Goal: Information Seeking & Learning: Learn about a topic

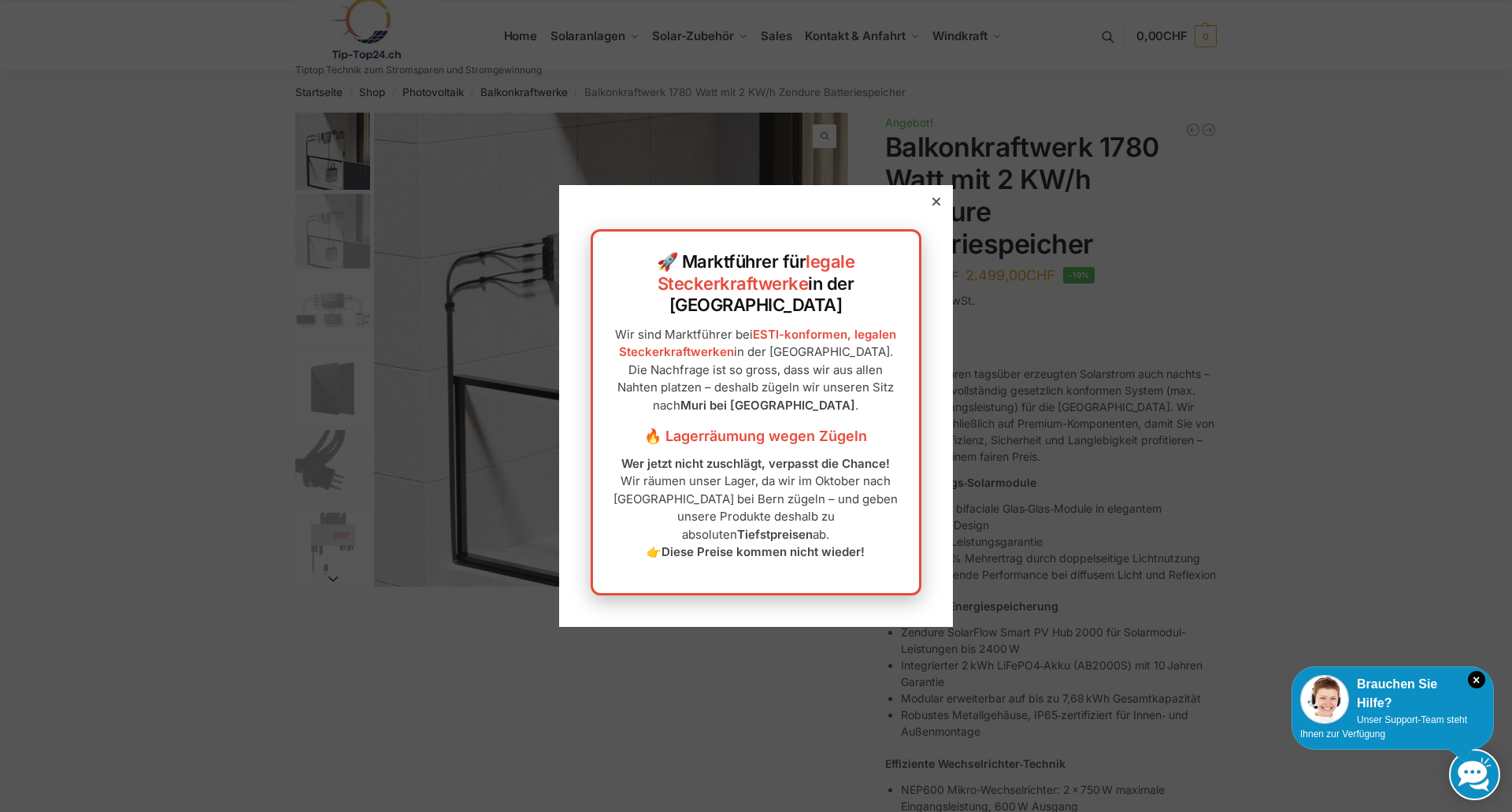
click at [932, 205] on icon at bounding box center [936, 202] width 8 height 8
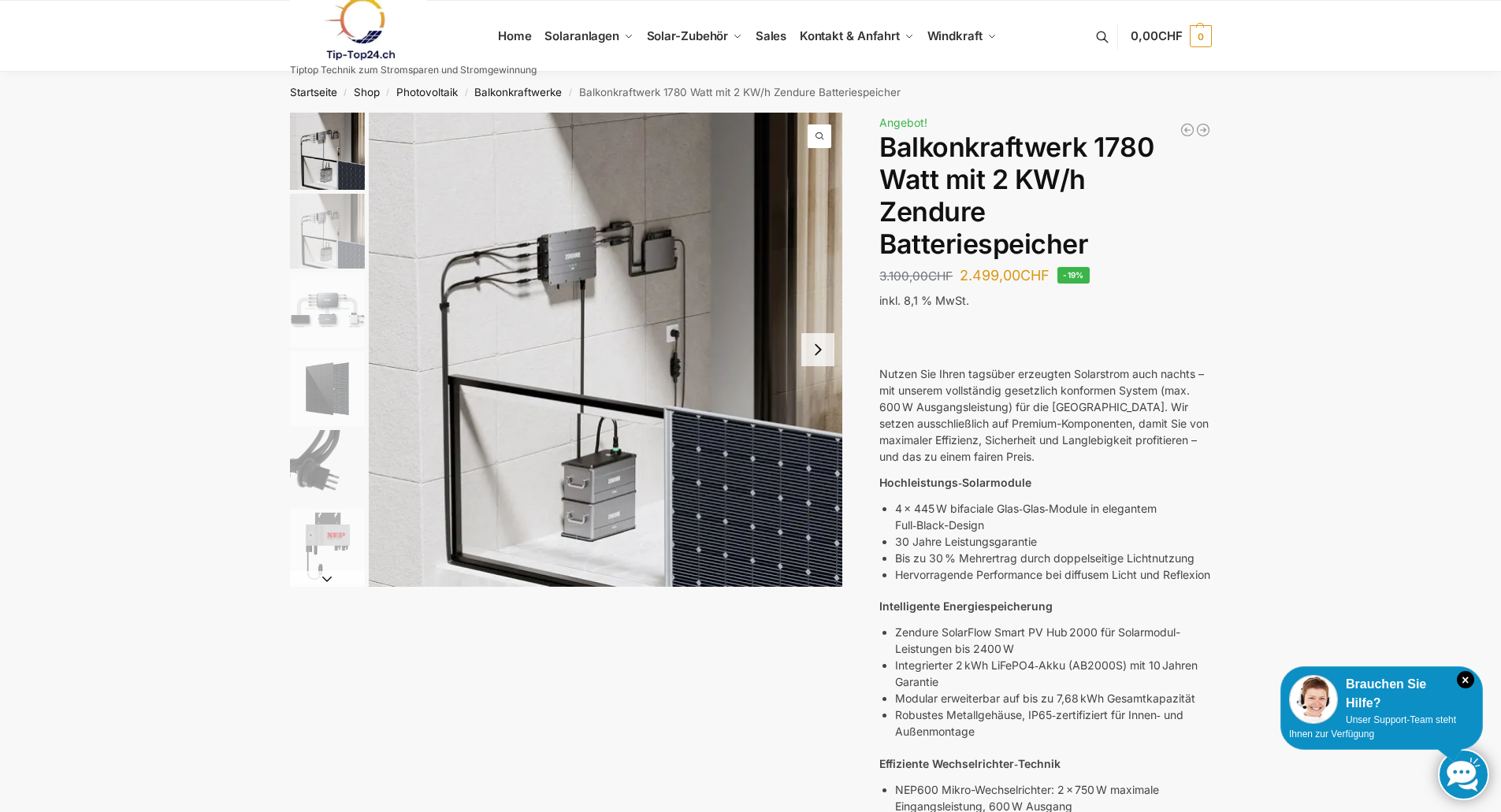
click at [310, 213] on img "2 / 7" at bounding box center [326, 230] width 74 height 74
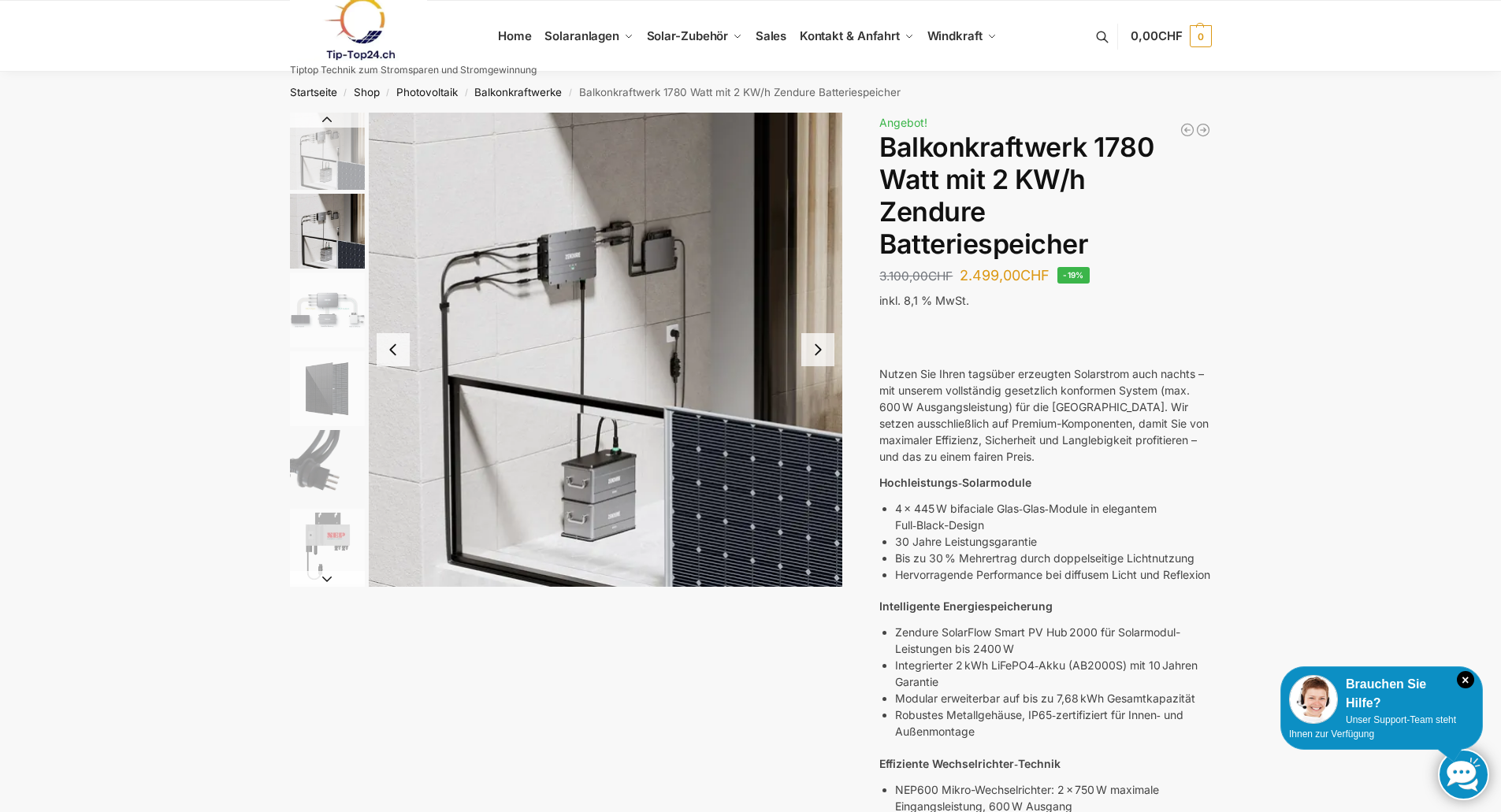
click at [317, 298] on img "3 / 7" at bounding box center [326, 309] width 74 height 74
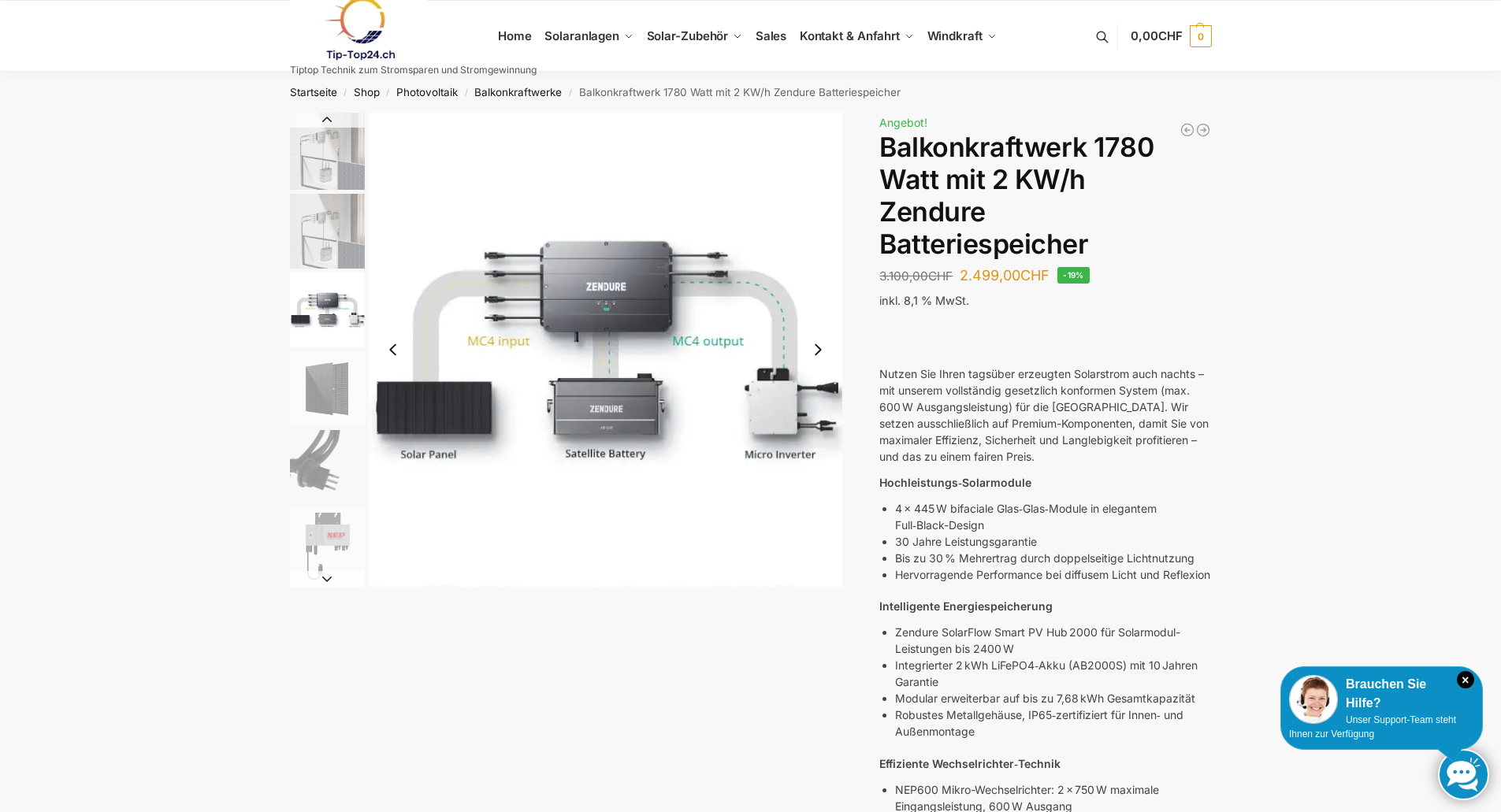
click at [318, 394] on img "4 / 7" at bounding box center [326, 388] width 74 height 74
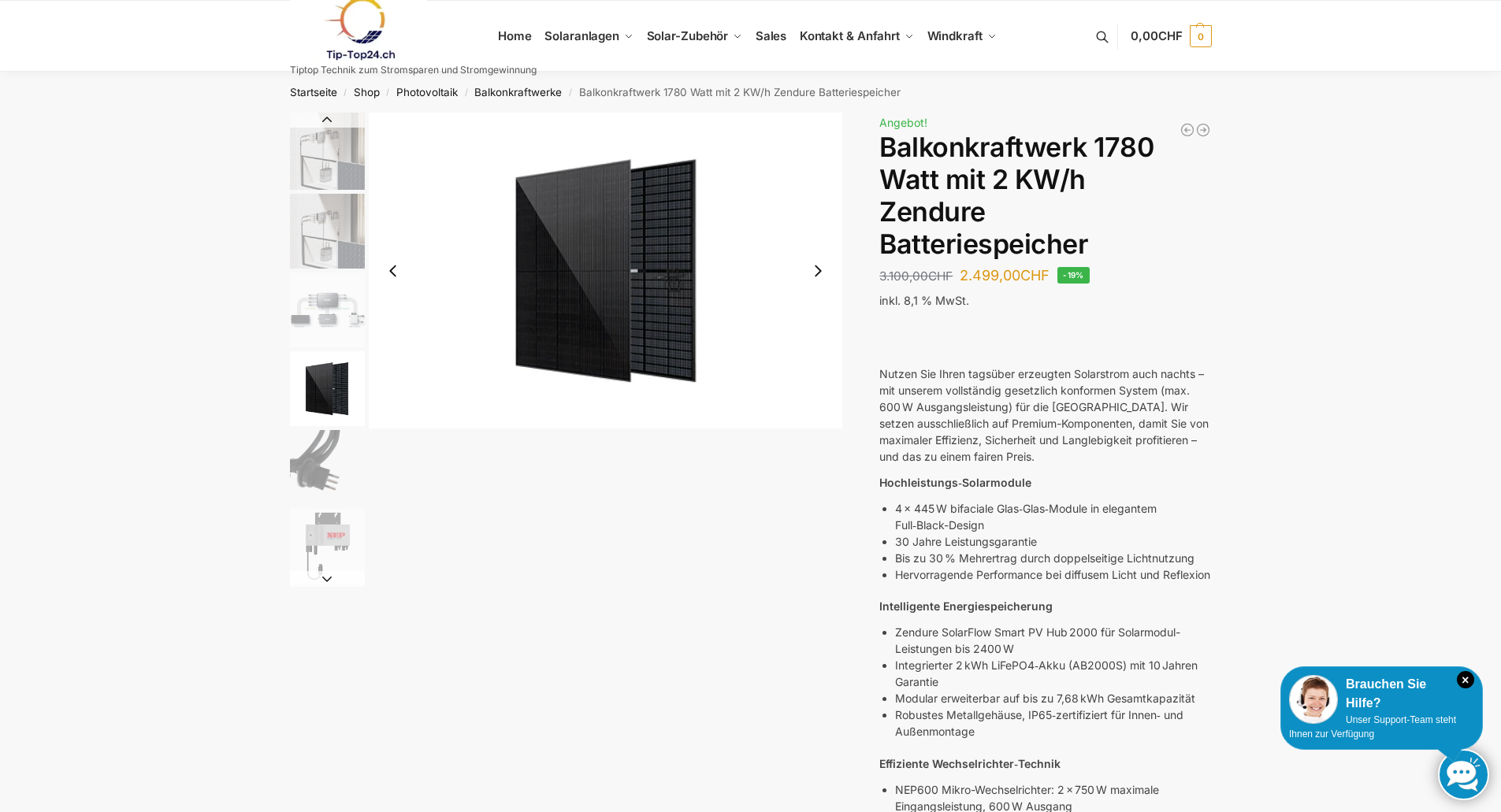
click at [331, 472] on img "5 / 7" at bounding box center [326, 467] width 74 height 74
click at [341, 489] on img "5 / 7" at bounding box center [326, 467] width 74 height 74
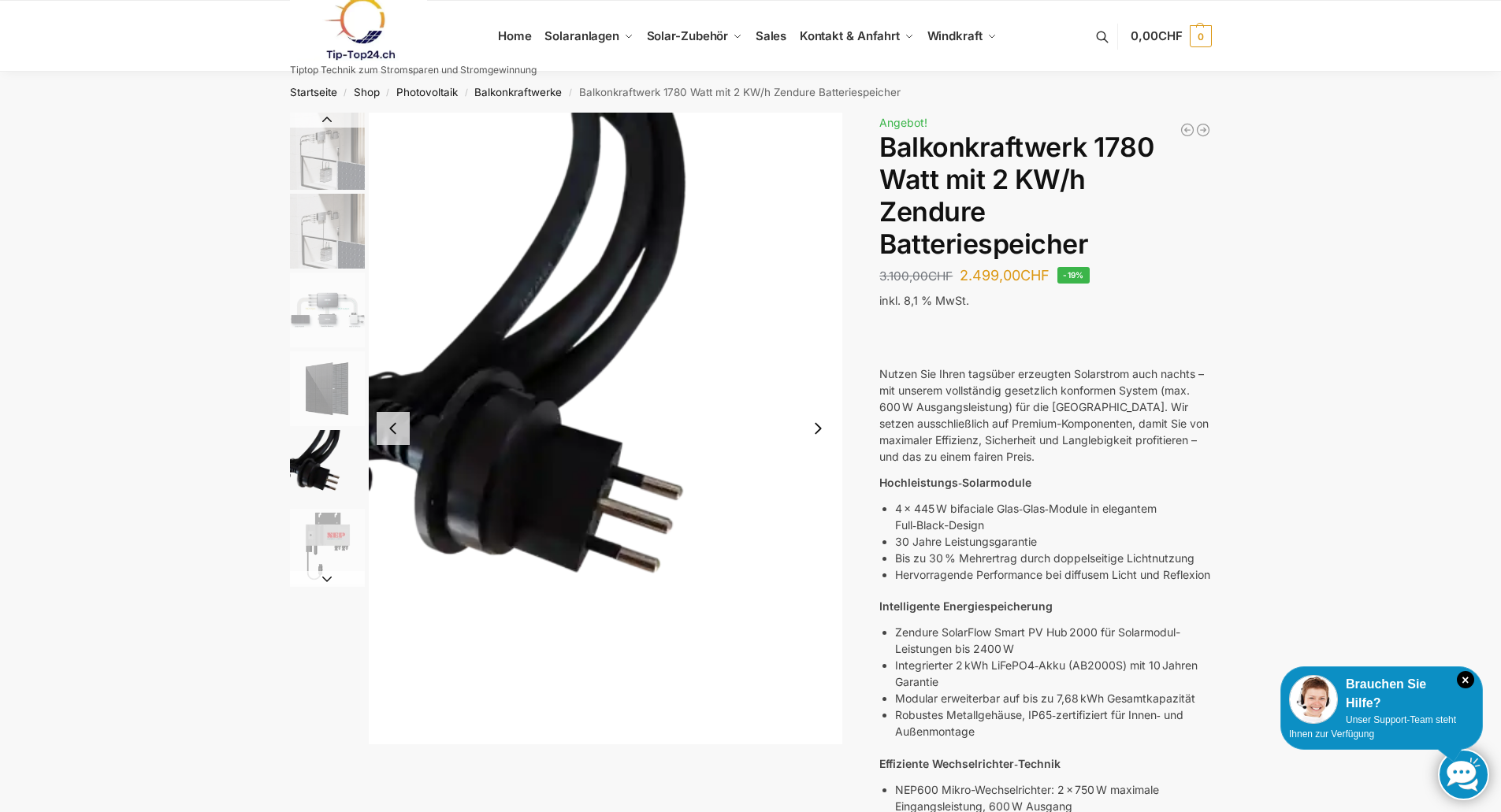
click at [321, 540] on img "6 / 7" at bounding box center [326, 546] width 74 height 74
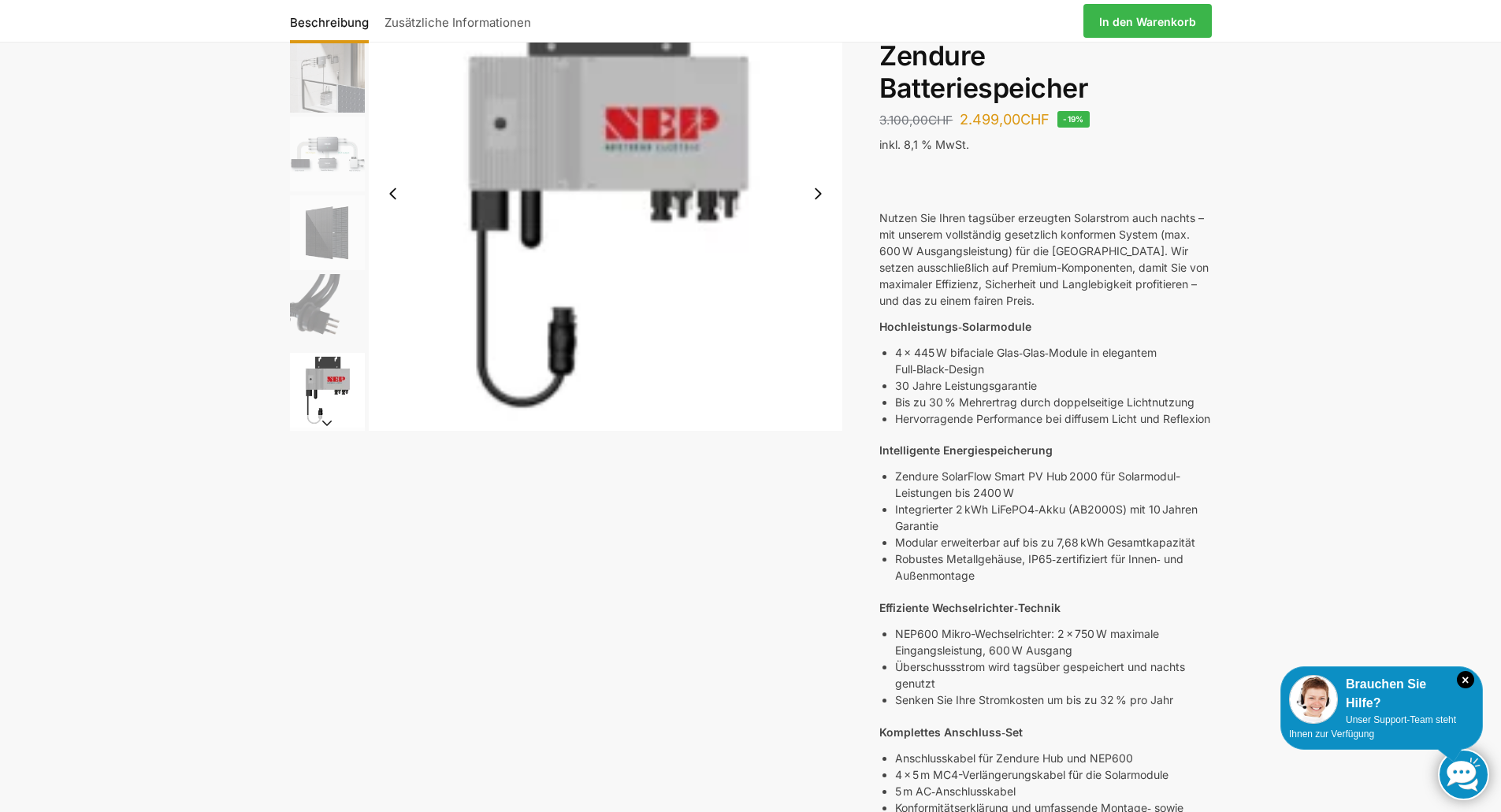
scroll to position [158, 0]
drag, startPoint x: 1119, startPoint y: 523, endPoint x: 1074, endPoint y: 523, distance: 45.0
click at [1074, 523] on p "Integrierter 2 kWh LiFePO4‑Akku (AB2000S) mit 10 Jahren Garantie" at bounding box center [1053, 515] width 316 height 33
copy p "AB2000S"
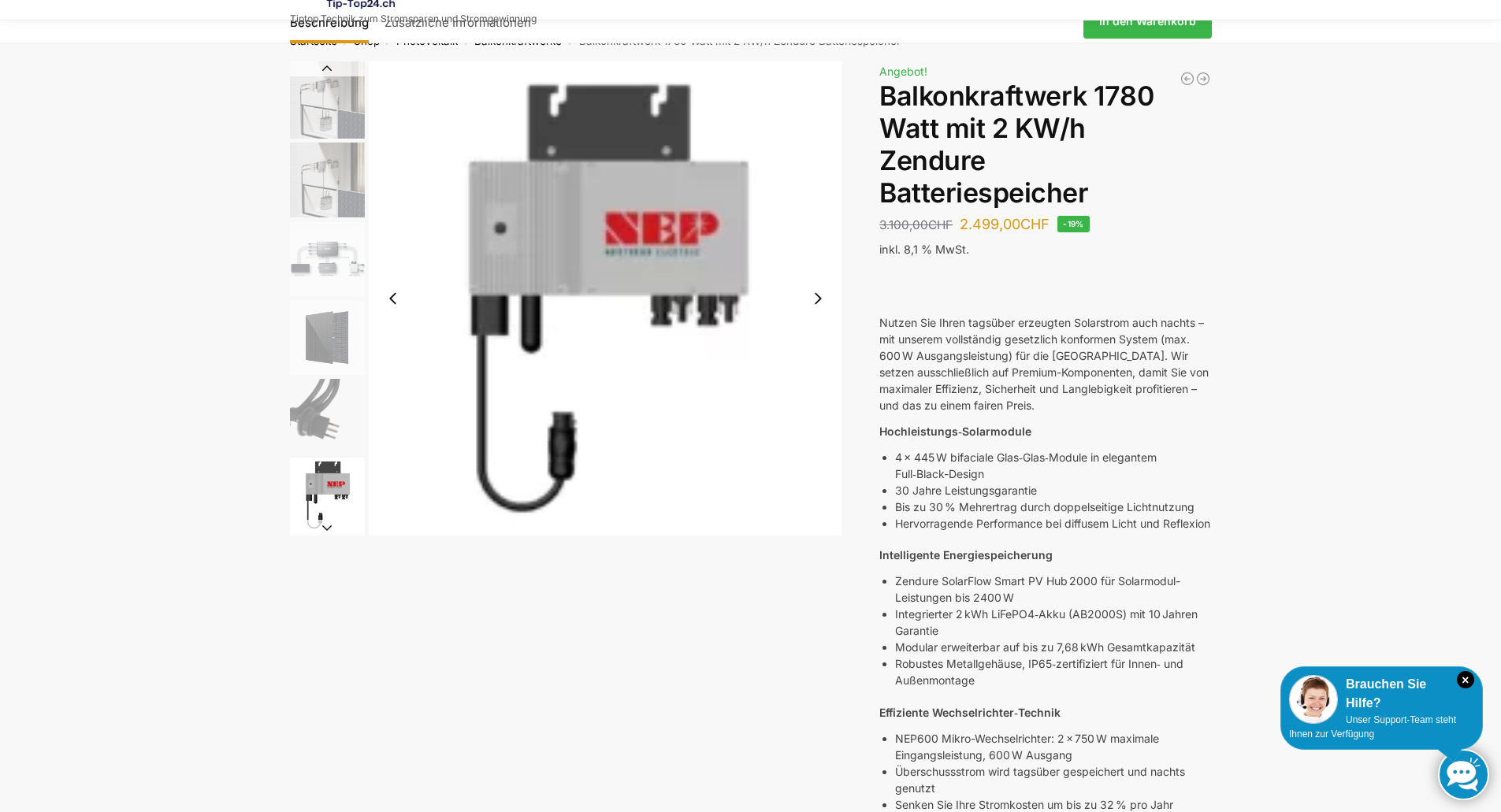
scroll to position [0, 0]
